Goal: Task Accomplishment & Management: Use online tool/utility

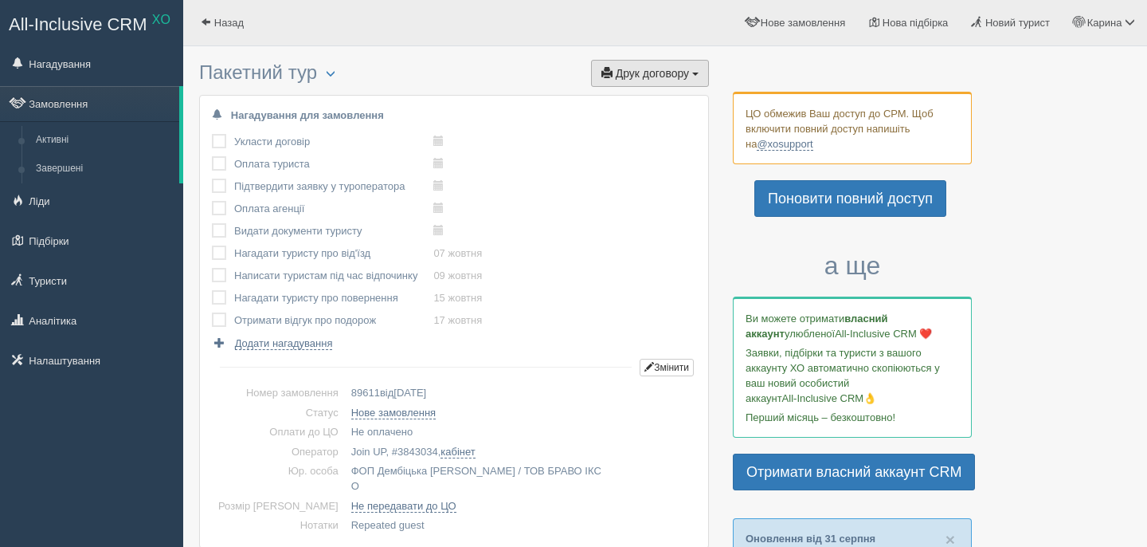
click at [687, 77] on span "Друк договору" at bounding box center [652, 73] width 73 height 13
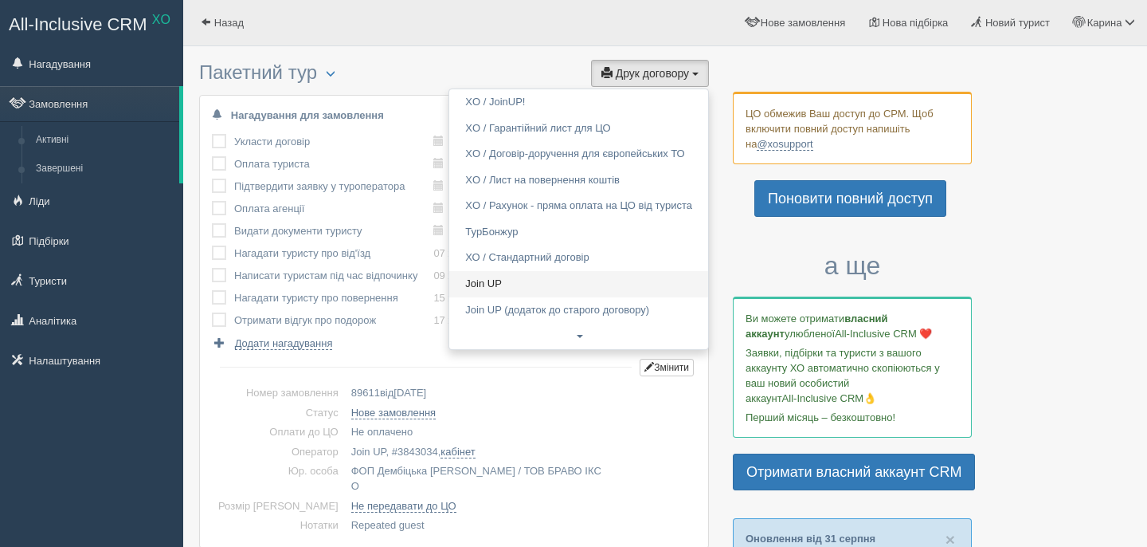
click at [498, 284] on link "Join UP" at bounding box center [578, 284] width 259 height 26
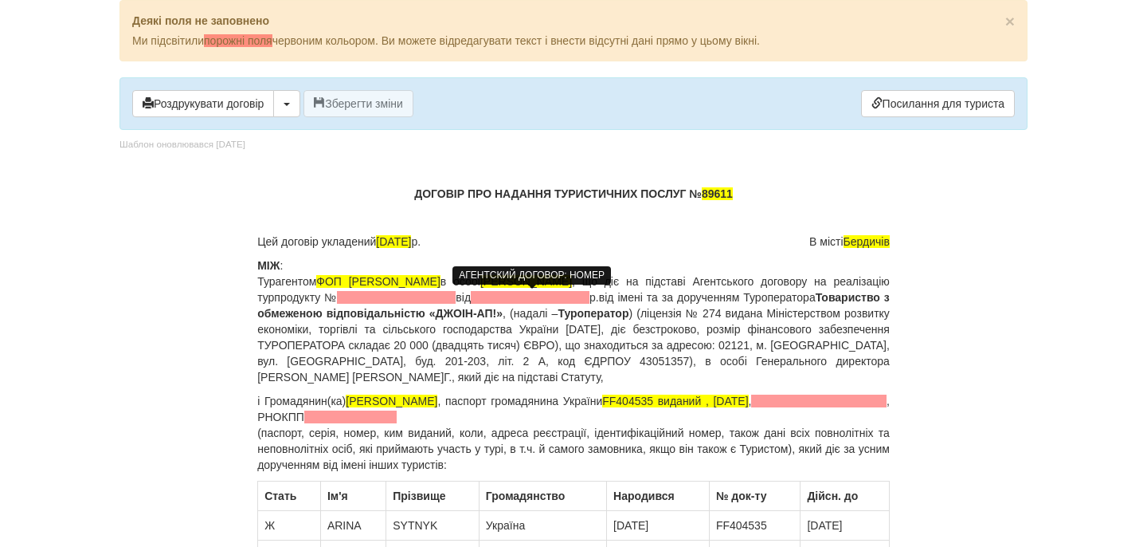
click at [456, 294] on span at bounding box center [396, 297] width 119 height 13
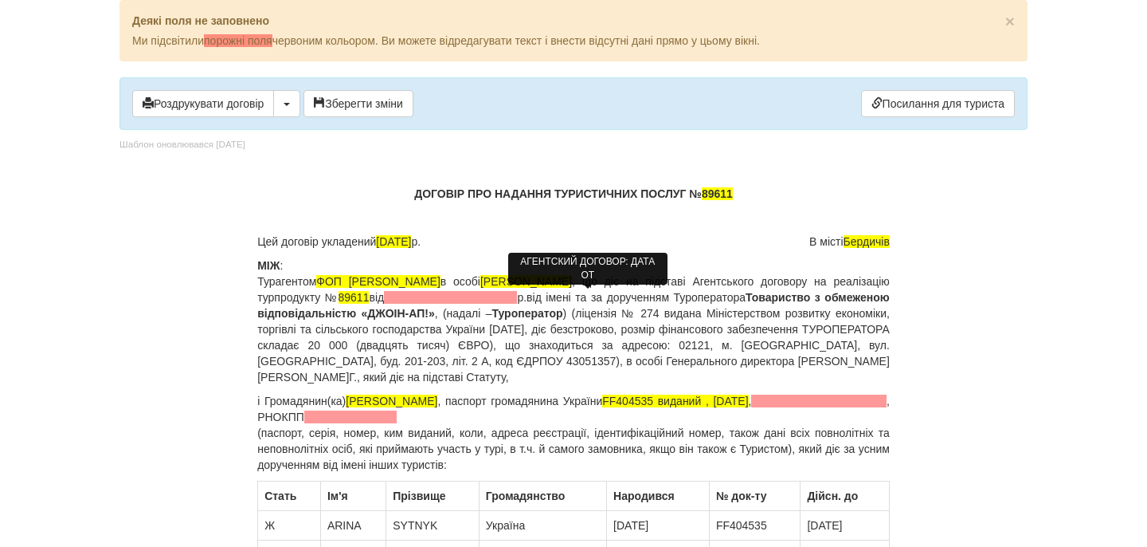
click at [517, 295] on span at bounding box center [450, 297] width 133 height 13
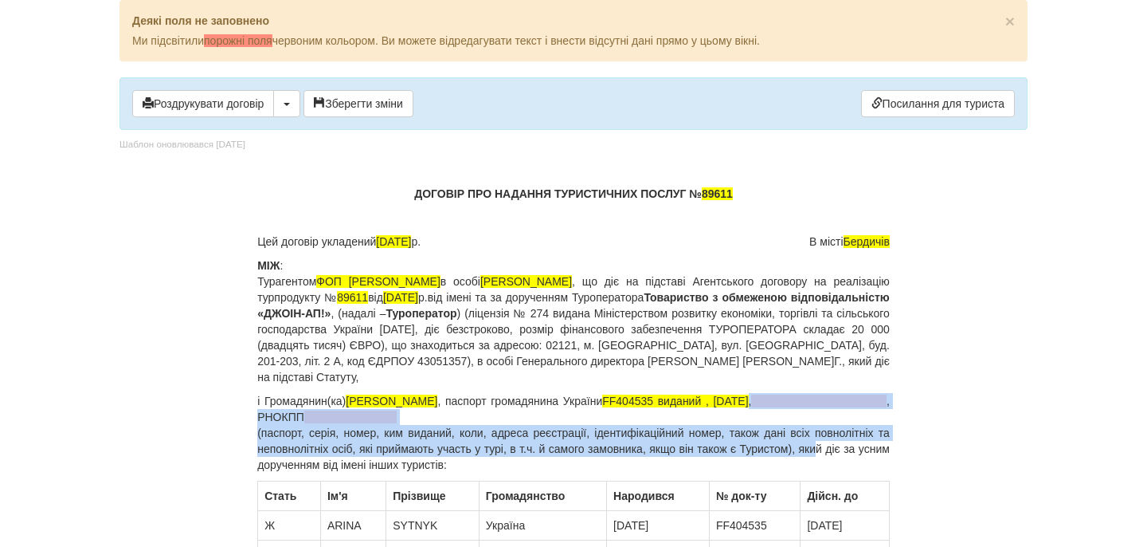
drag, startPoint x: 772, startPoint y: 402, endPoint x: 838, endPoint y: 444, distance: 77.8
click at [838, 444] on p "і Громадянин(ка) SYTNYK ARINA , паспорт громадянина України FF404535 виданий , …" at bounding box center [573, 433] width 633 height 80
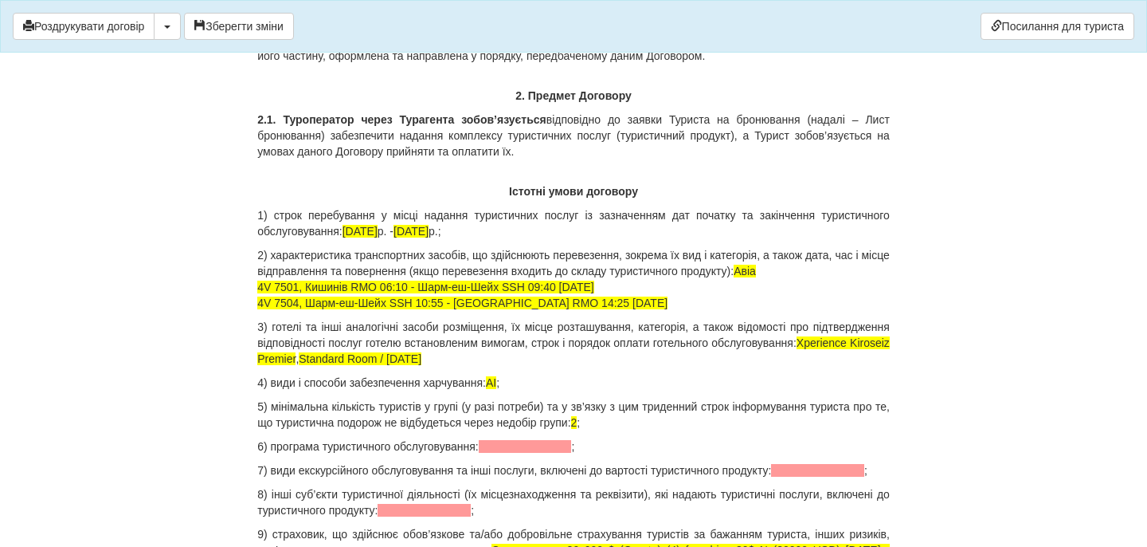
scroll to position [1518, 0]
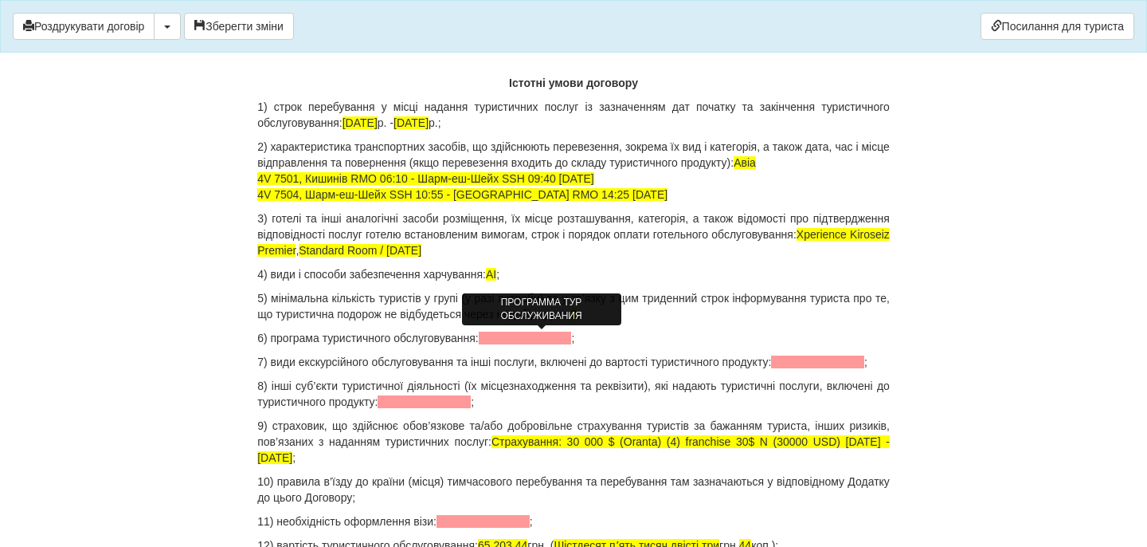
click at [512, 340] on span at bounding box center [525, 337] width 93 height 13
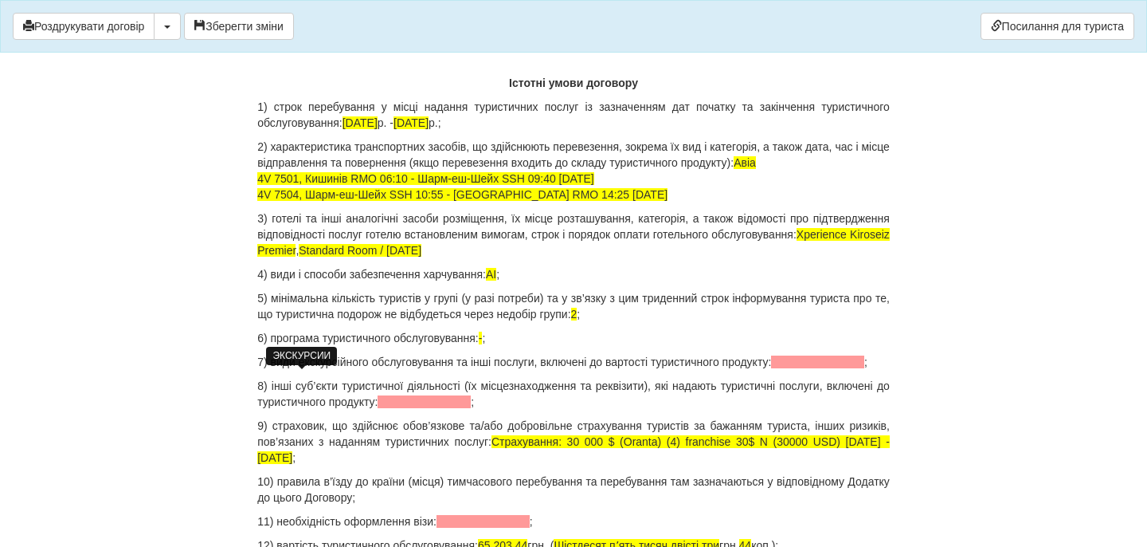
click at [771, 368] on span at bounding box center [817, 361] width 93 height 13
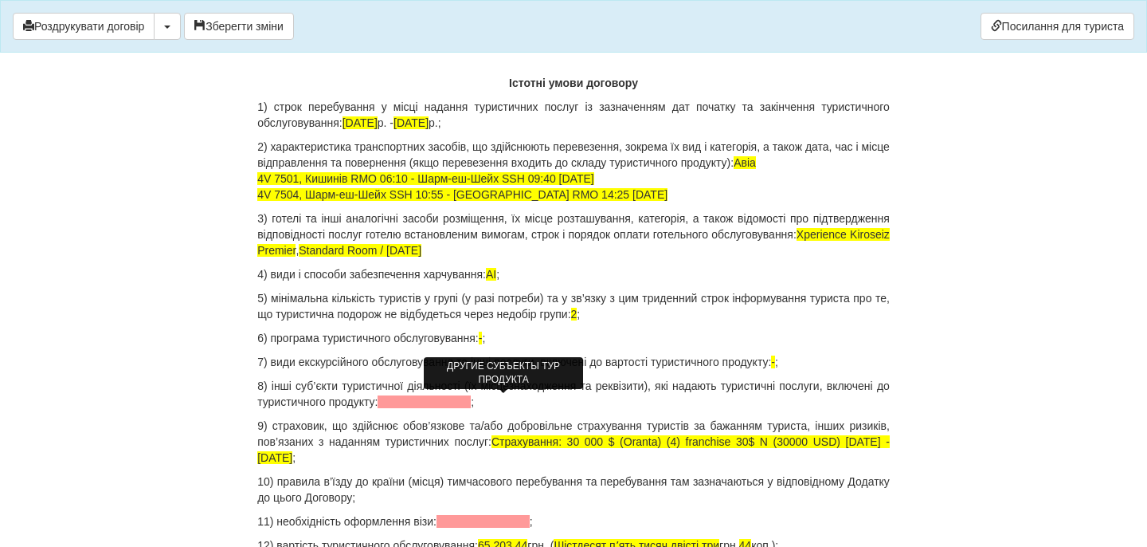
click at [464, 398] on span at bounding box center [424, 401] width 93 height 13
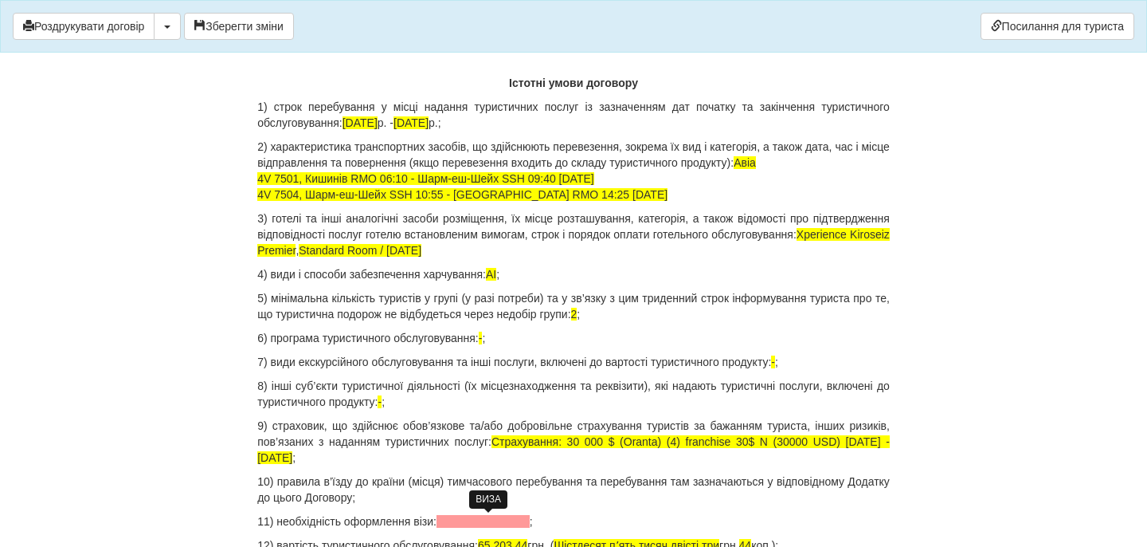
click at [485, 523] on span at bounding box center [483, 521] width 93 height 13
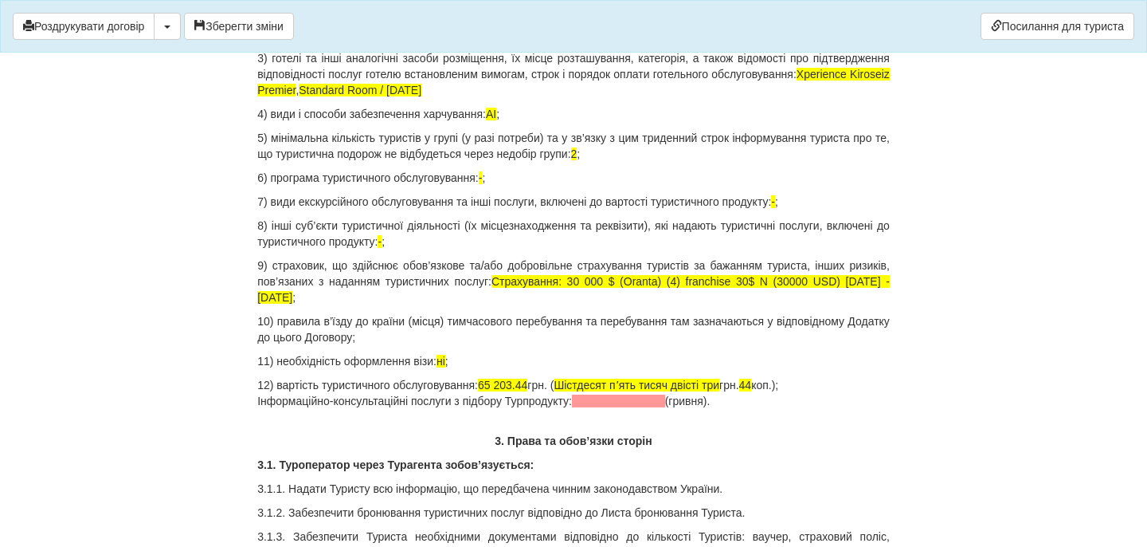
scroll to position [1681, 0]
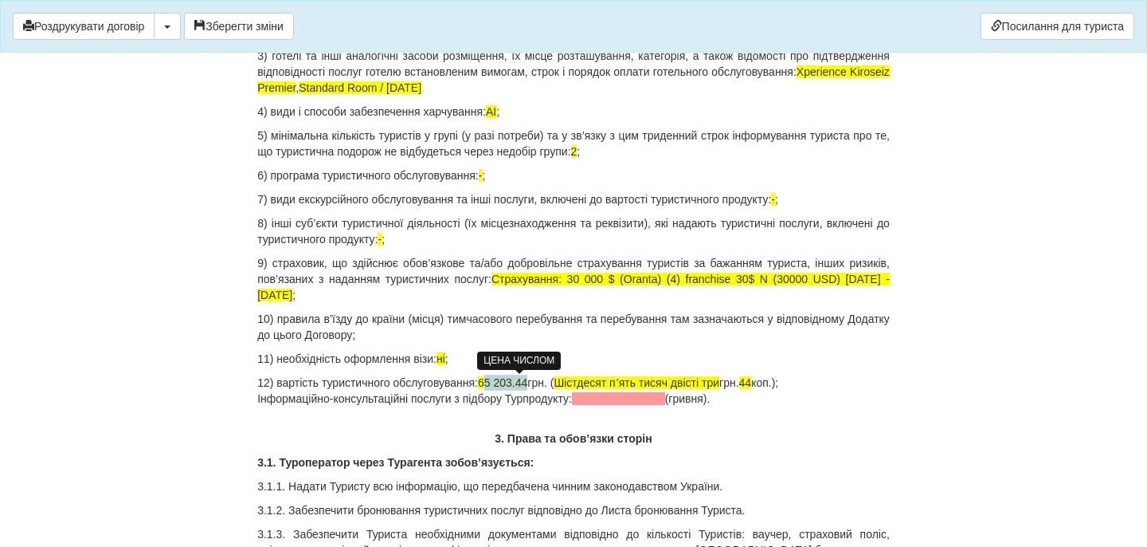
drag, startPoint x: 497, startPoint y: 386, endPoint x: 543, endPoint y: 386, distance: 46.2
click at [528, 386] on span "65 203.44" at bounding box center [502, 382] width 49 height 13
click at [505, 383] on span "60000" at bounding box center [493, 382] width 31 height 13
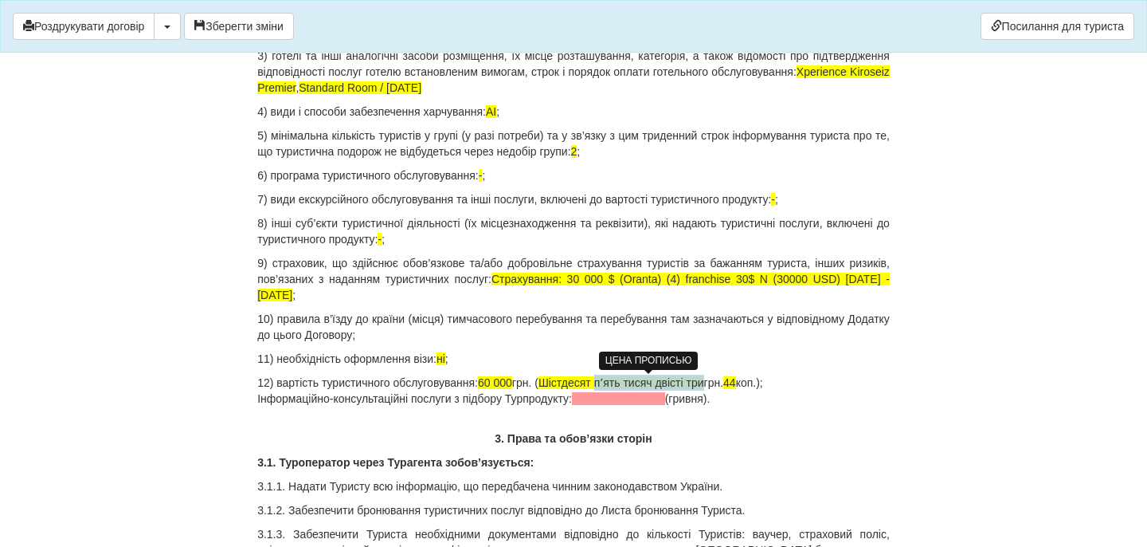
drag, startPoint x: 622, startPoint y: 381, endPoint x: 731, endPoint y: 383, distance: 108.4
click at [704, 383] on span "Шістдесят пʼять тисяч двісті три" at bounding box center [622, 382] width 166 height 13
click at [655, 385] on span "44" at bounding box center [648, 382] width 13 height 13
click at [726, 383] on p "12) вартість туристичного обслуговування: 60 000 грн. ( Шістдесят тисяч грн. 00…" at bounding box center [573, 391] width 633 height 32
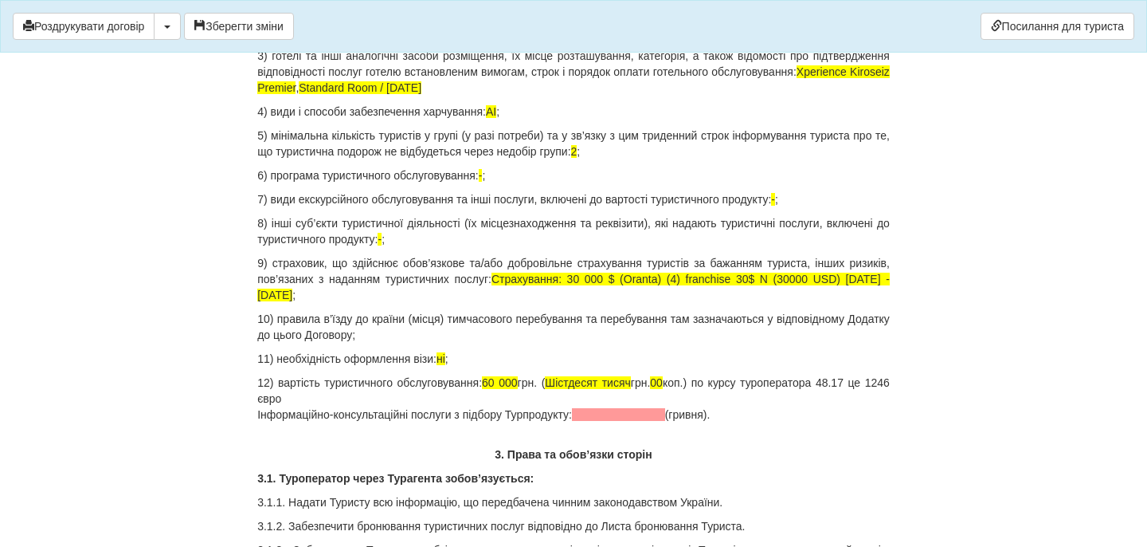
drag, startPoint x: 743, startPoint y: 416, endPoint x: 248, endPoint y: 420, distance: 495.7
click at [350, 403] on p "12) вартість туристичного обслуговування: 60 000 грн. ( Шістдесят тисяч грн. 00…" at bounding box center [573, 399] width 633 height 48
click at [690, 412] on p "12) вартість туристичного обслуговування: 60 000 грн. ( Шістдесят тисяч грн. 00…" at bounding box center [573, 399] width 633 height 48
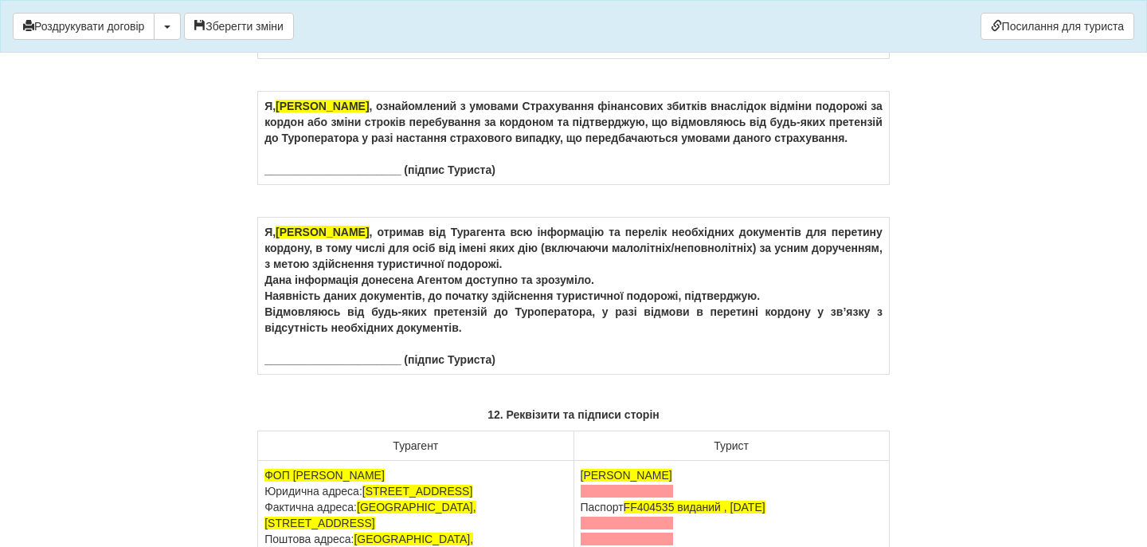
scroll to position [10245, 0]
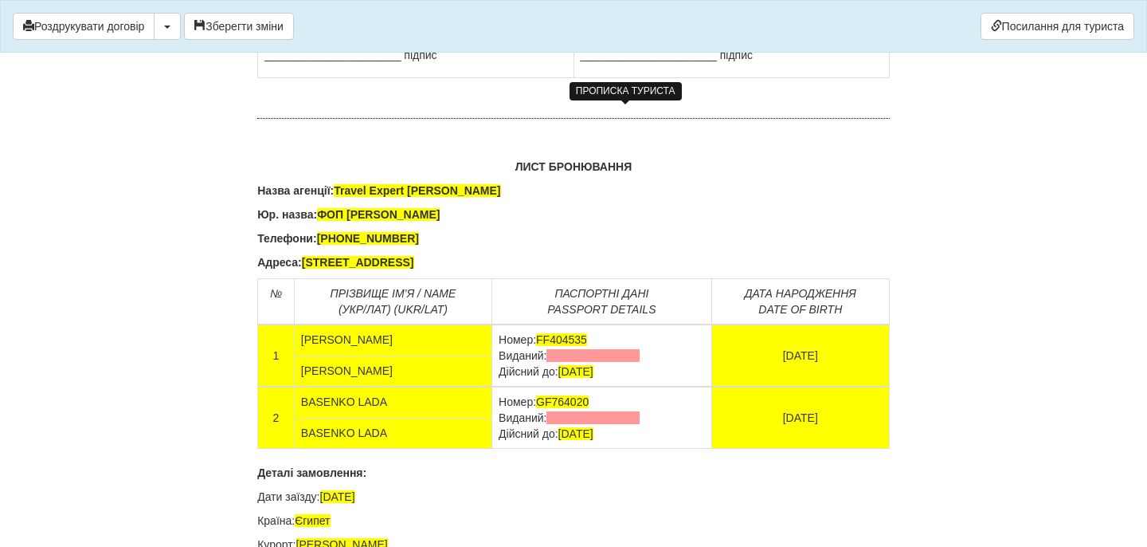
drag, startPoint x: 687, startPoint y: 148, endPoint x: 579, endPoint y: 127, distance: 109.6
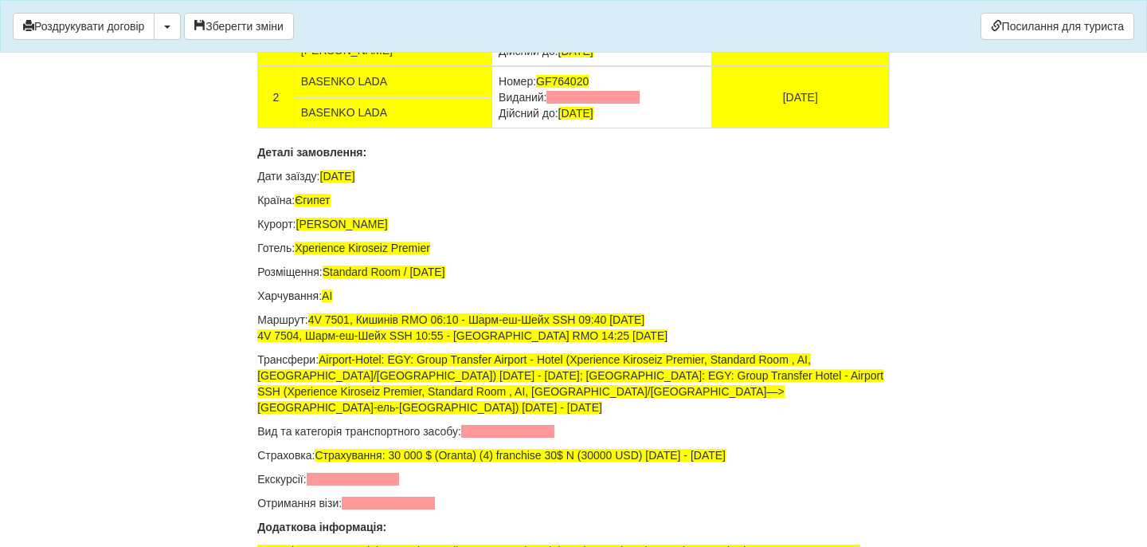
scroll to position [10573, 0]
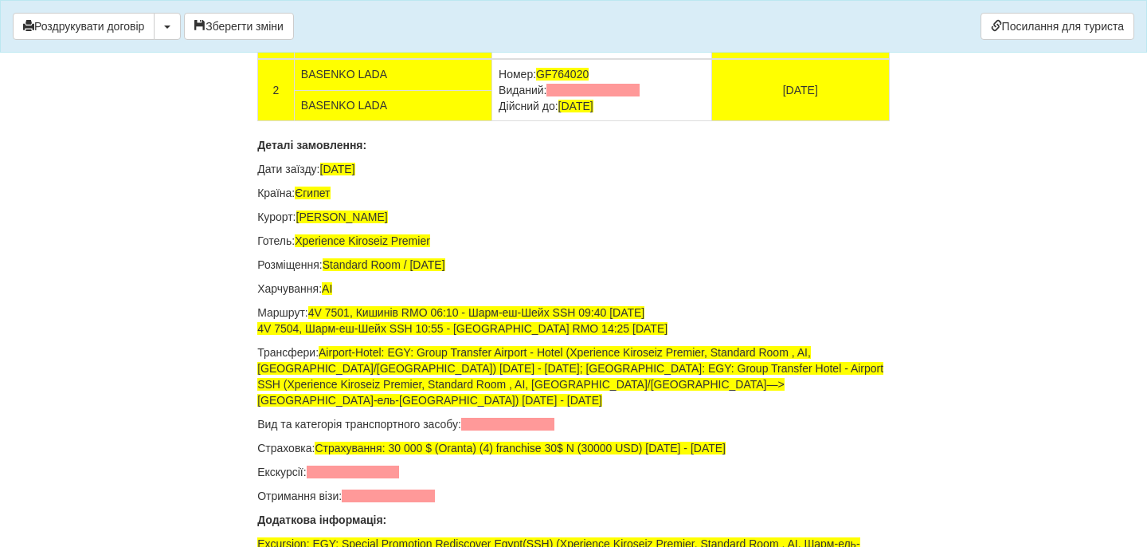
drag, startPoint x: 646, startPoint y: 313, endPoint x: 500, endPoint y: 312, distance: 146.6
click at [500, 59] on td "Номер: FF404535 Виданий: Дійсний до: 22.12.2026" at bounding box center [602, 28] width 220 height 62
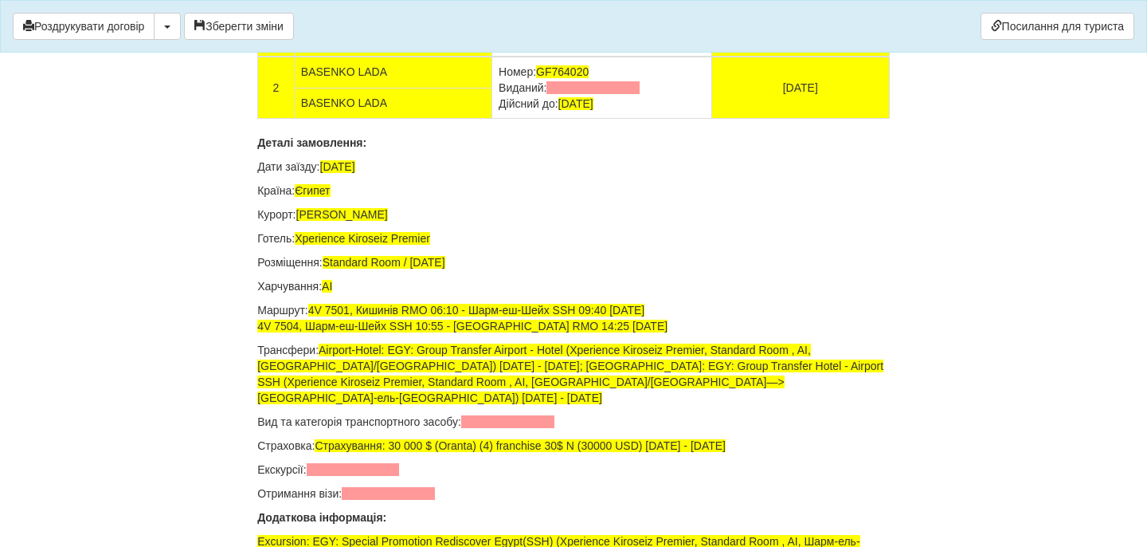
drag, startPoint x: 647, startPoint y: 378, endPoint x: 500, endPoint y: 378, distance: 147.4
click at [500, 119] on td "Номер: GF764020 Виданий: Дійсний до: 12.05.2027" at bounding box center [602, 88] width 220 height 62
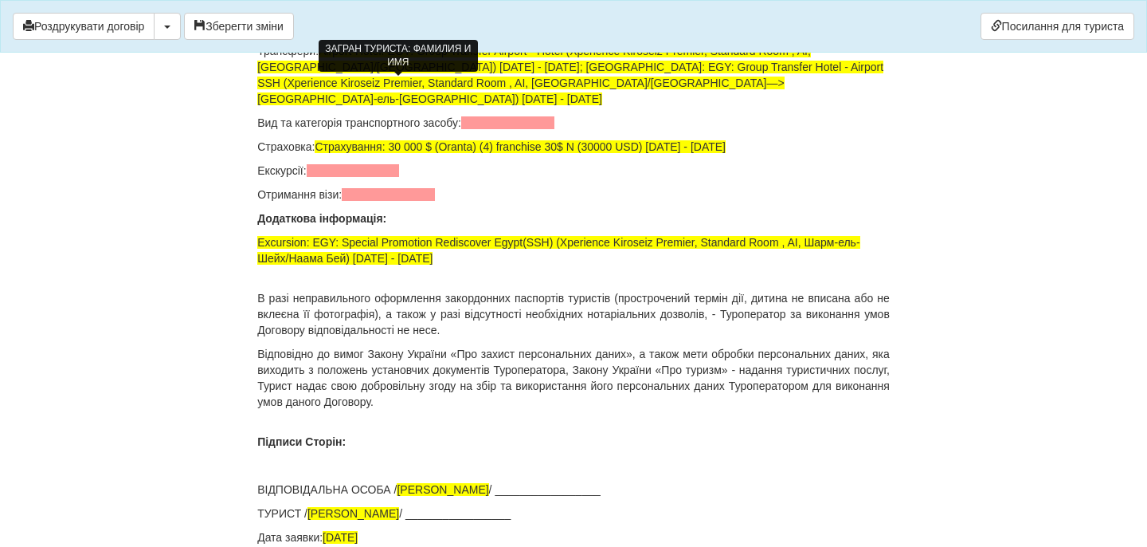
scroll to position [10878, 0]
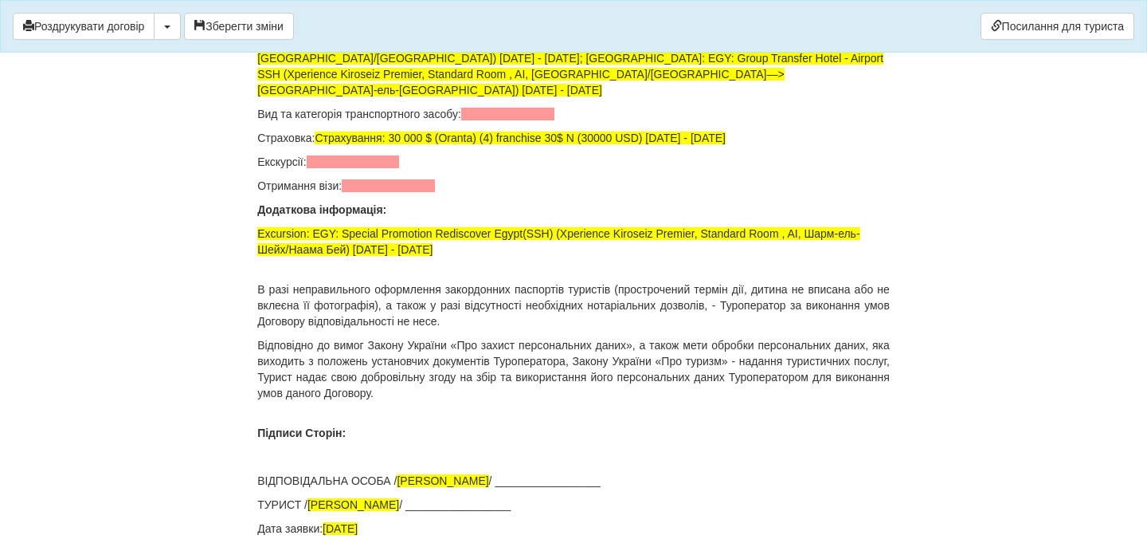
click at [504, 120] on span at bounding box center [507, 114] width 93 height 13
click at [396, 168] on span at bounding box center [353, 161] width 93 height 13
click at [402, 192] on span at bounding box center [388, 185] width 93 height 13
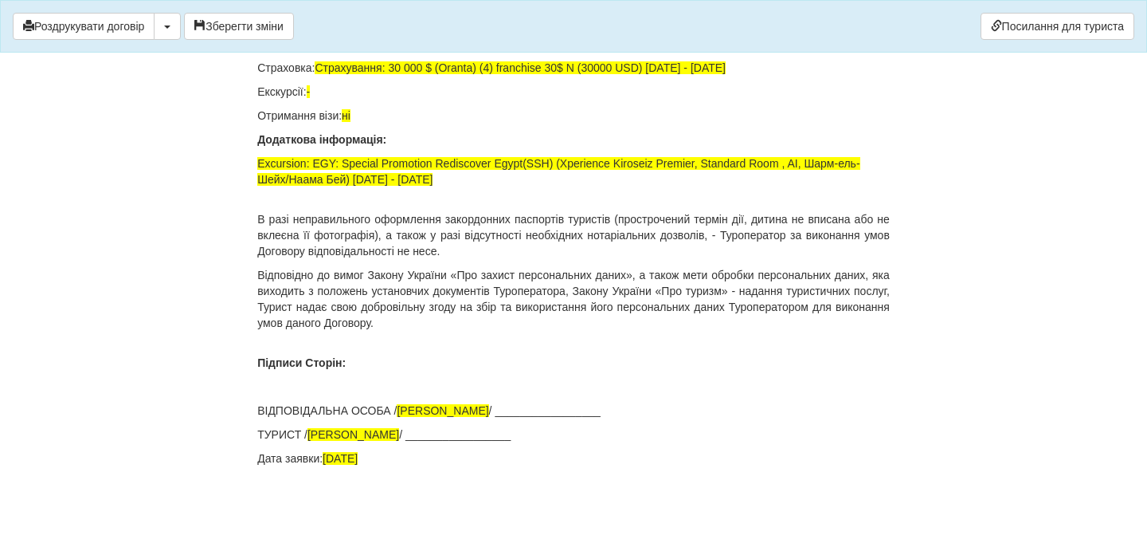
scroll to position [11183, 0]
click at [276, 25] on button "Зберегти зміни" at bounding box center [239, 26] width 110 height 27
click at [131, 18] on button "Роздрукувати договір" at bounding box center [84, 26] width 142 height 27
